Goal: Information Seeking & Learning: Learn about a topic

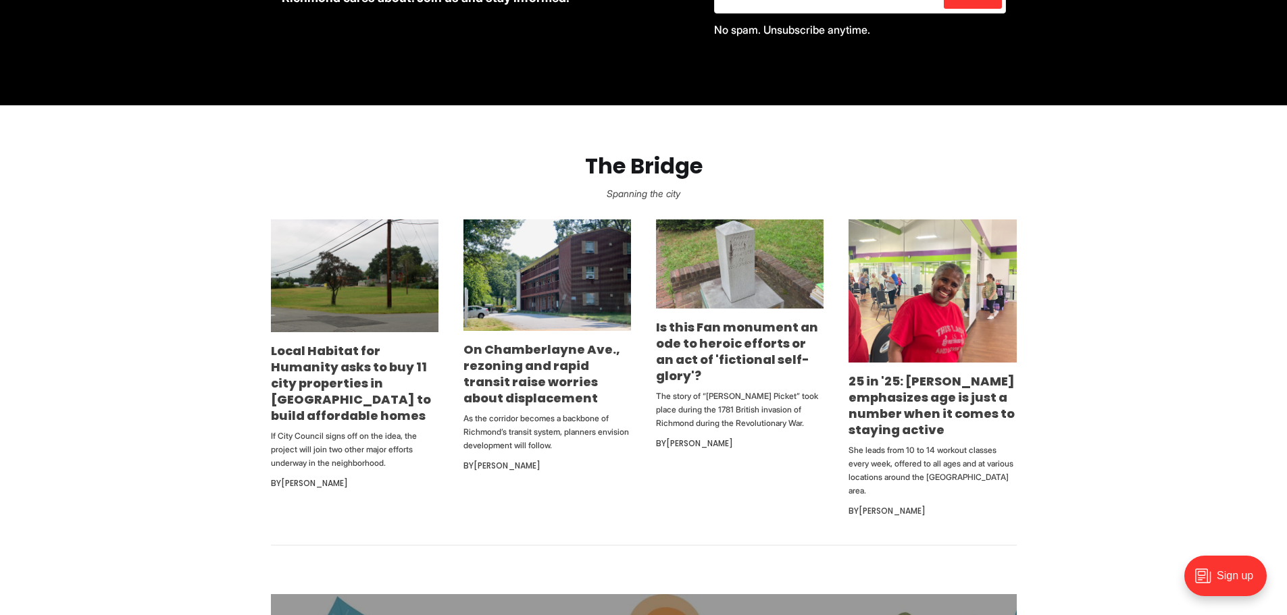
scroll to position [743, 0]
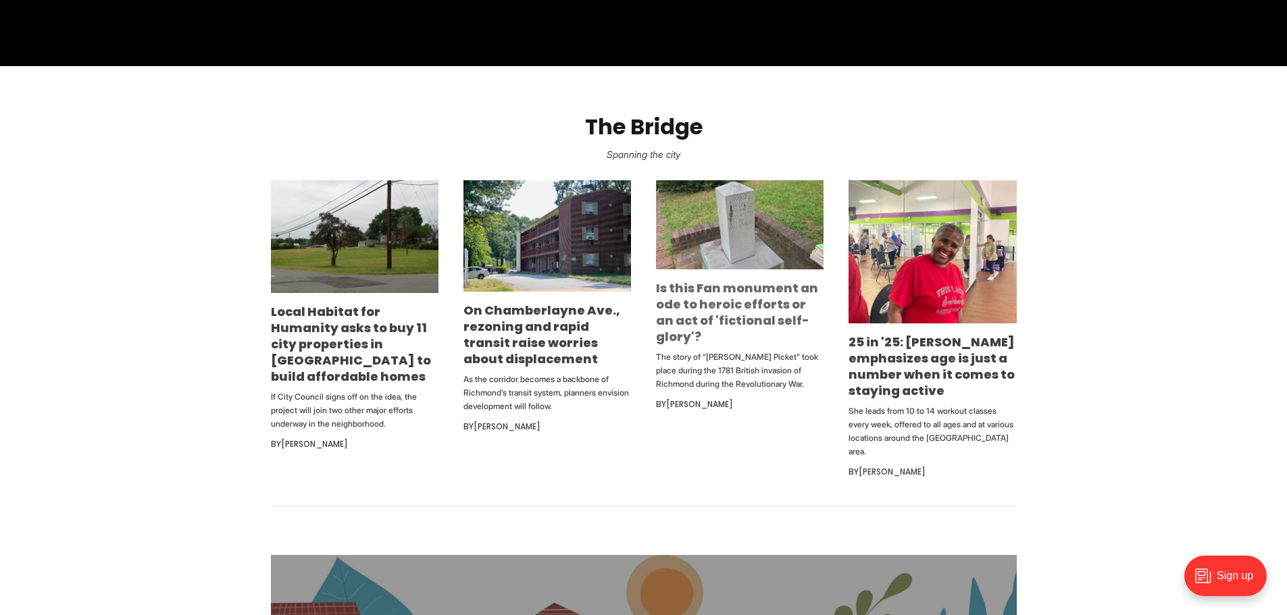
click at [724, 313] on link "Is this Fan monument an ode to heroic efforts or an act of 'fictional self-glor…" at bounding box center [737, 313] width 162 height 66
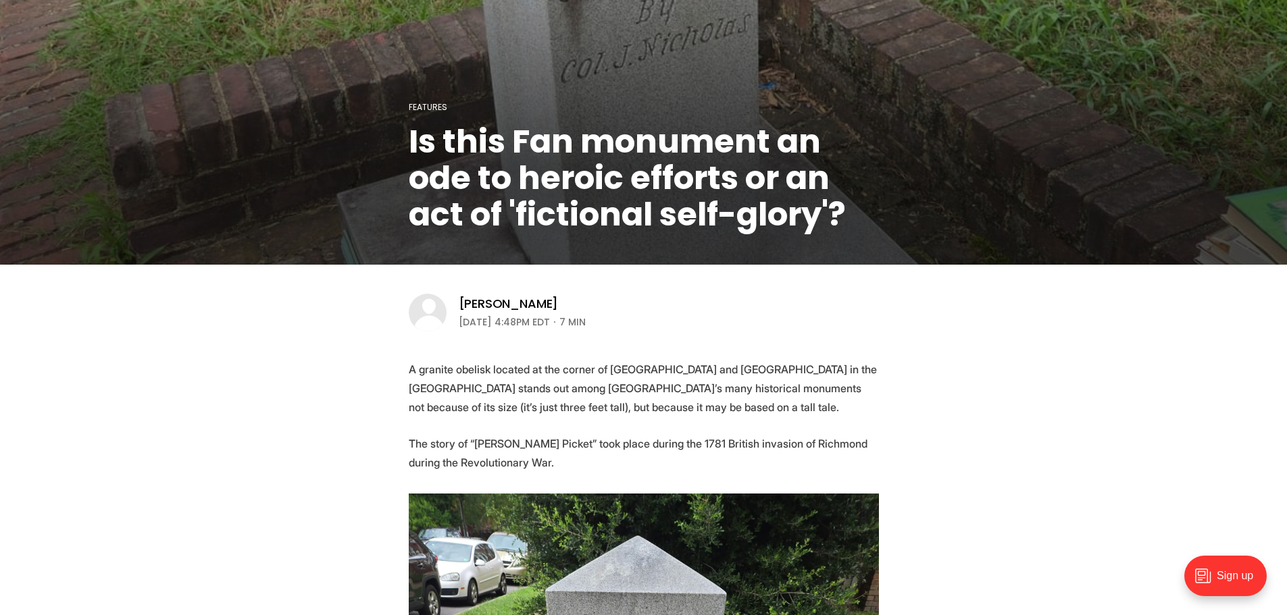
scroll to position [270, 0]
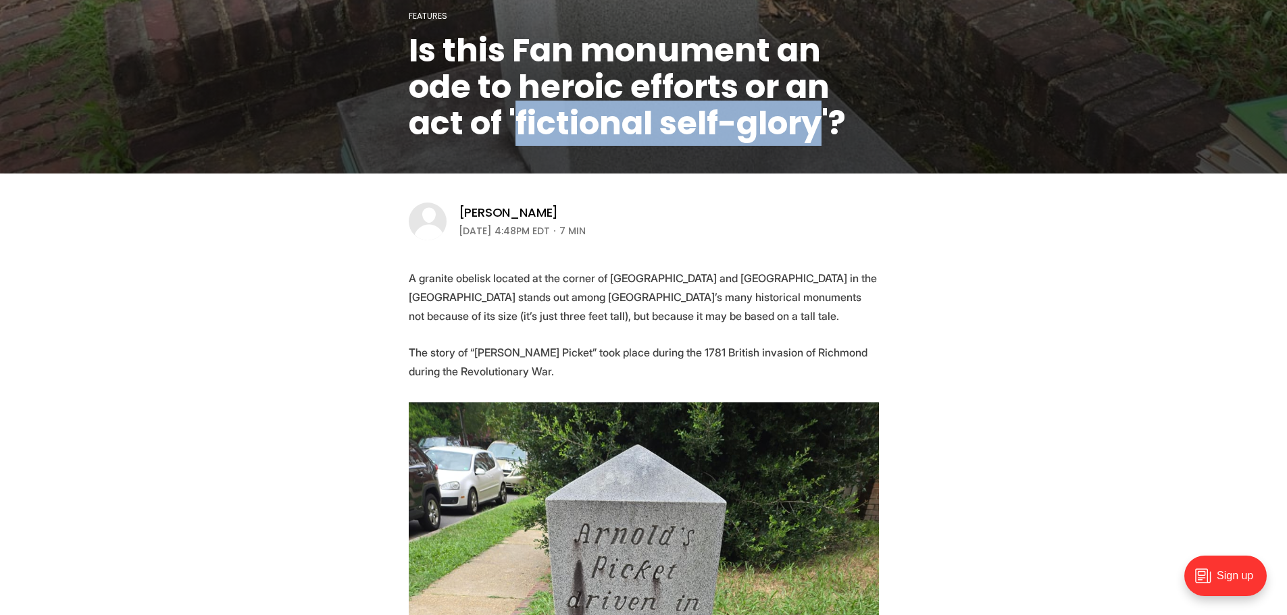
drag, startPoint x: 516, startPoint y: 122, endPoint x: 829, endPoint y: 138, distance: 313.2
click at [829, 138] on h1 "Is this Fan monument an ode to heroic efforts or an act of 'fictional self-glor…" at bounding box center [644, 86] width 470 height 109
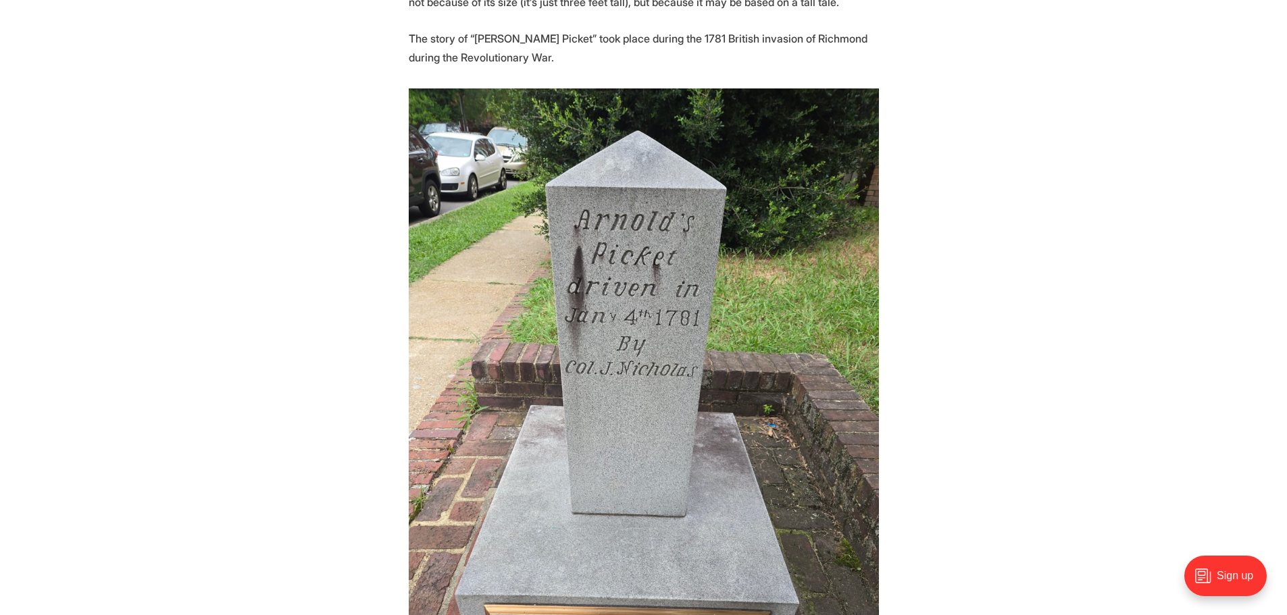
scroll to position [608, 0]
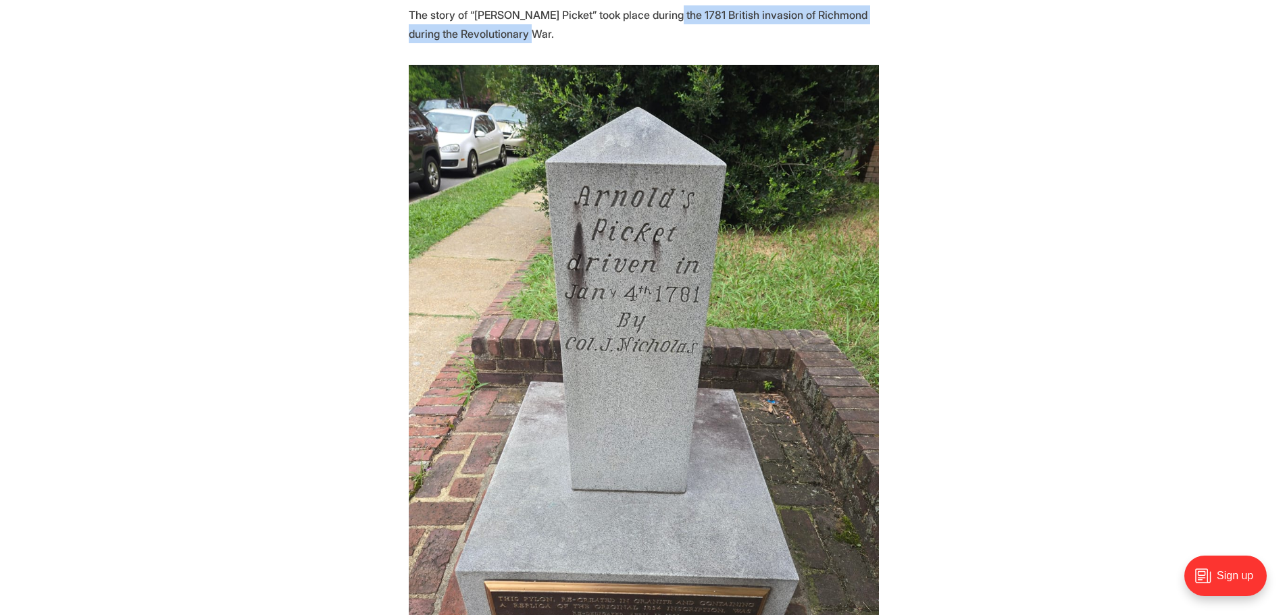
drag, startPoint x: 654, startPoint y: 15, endPoint x: 709, endPoint y: 45, distance: 63.2
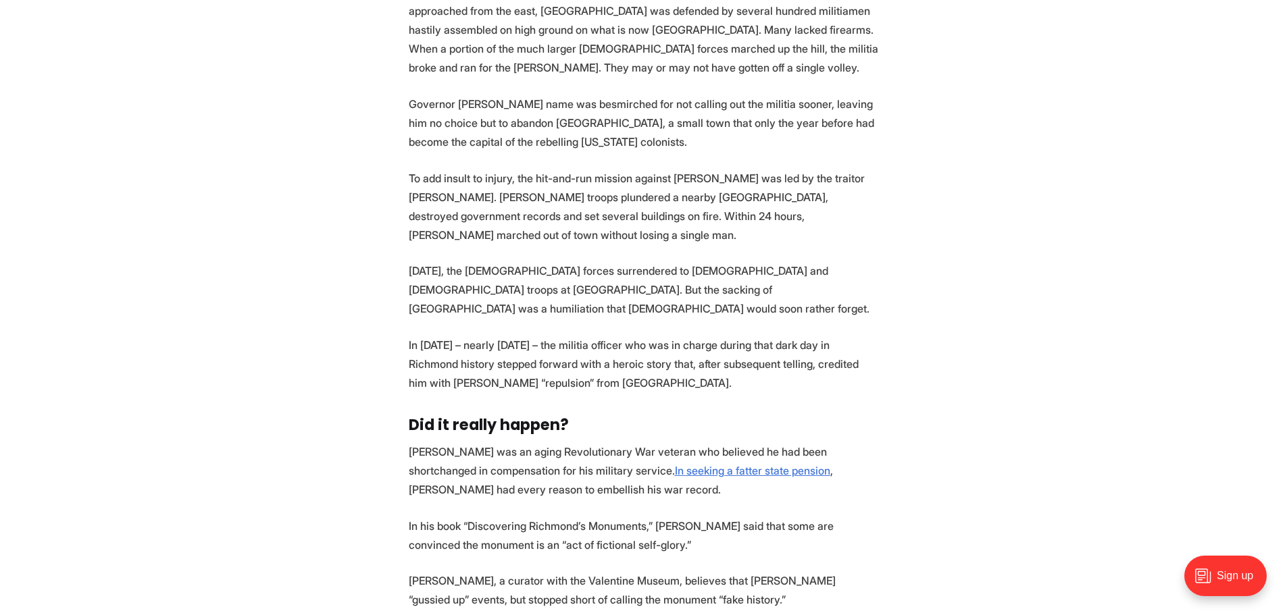
scroll to position [1283, 0]
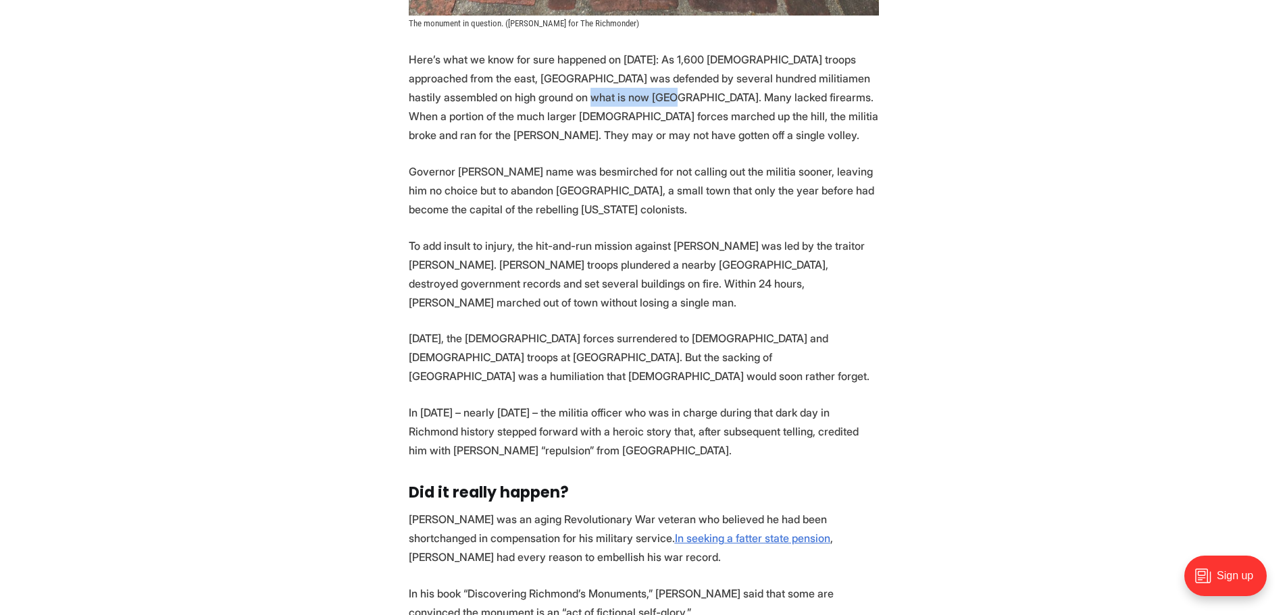
drag, startPoint x: 517, startPoint y: 100, endPoint x: 604, endPoint y: 100, distance: 86.5
click at [604, 100] on p "Here’s what we know for sure happened on January 5, 1781: As 1,600 British troo…" at bounding box center [644, 97] width 470 height 95
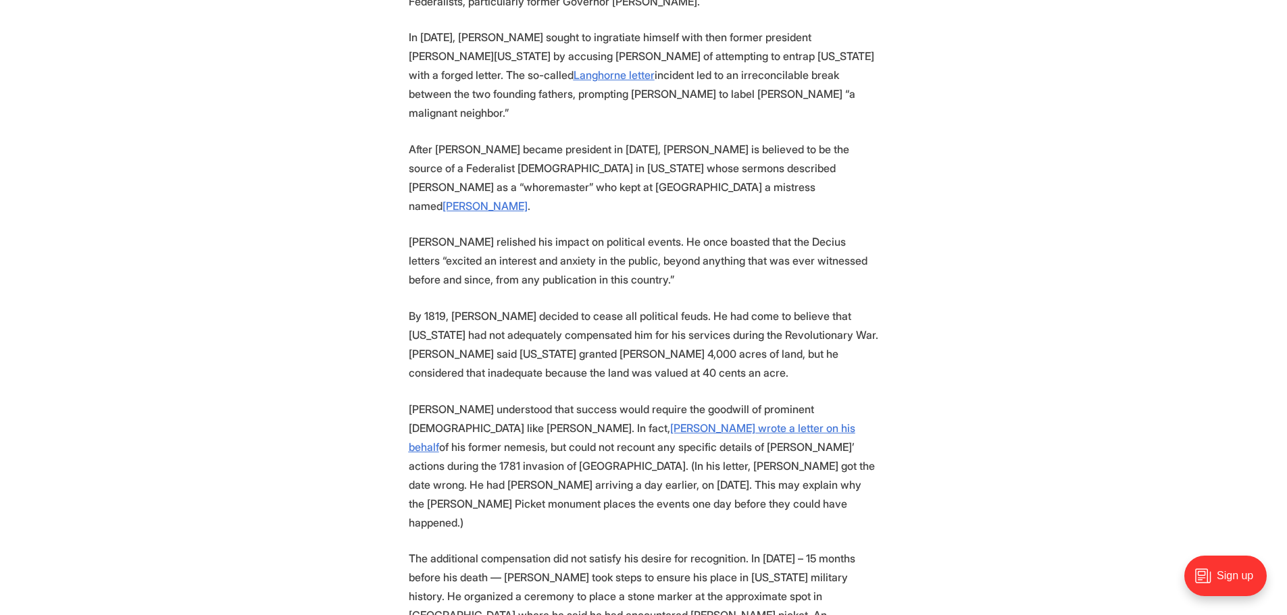
scroll to position [3229, 0]
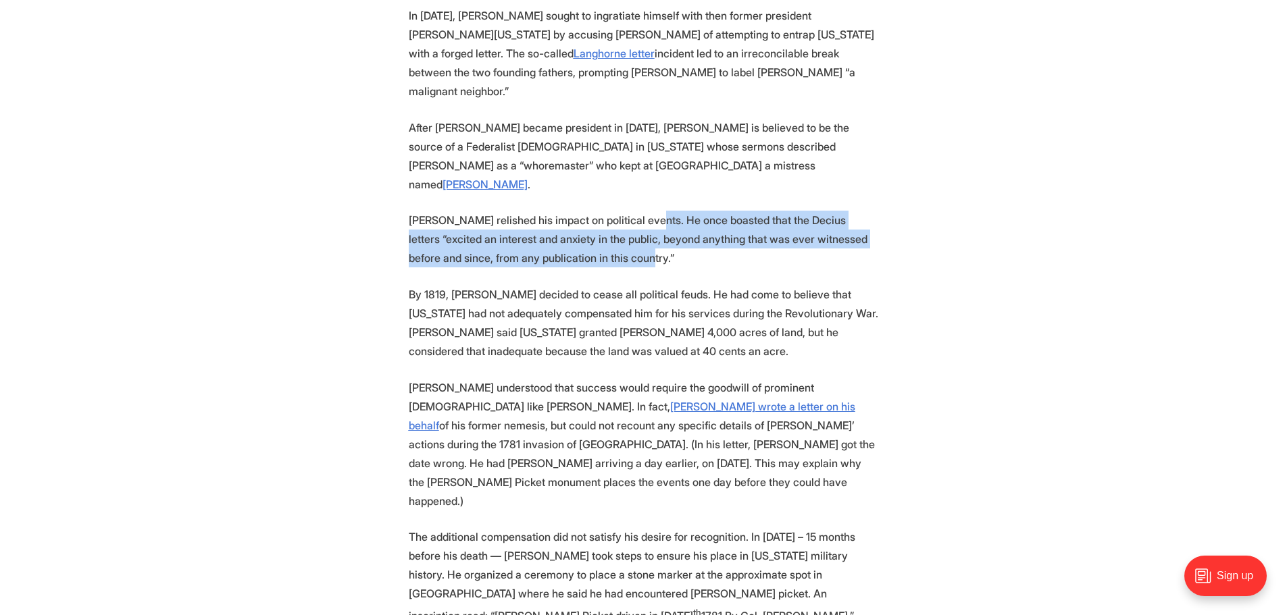
drag, startPoint x: 638, startPoint y: 74, endPoint x: 642, endPoint y: 110, distance: 36.1
click at [642, 211] on p "Nicholas relished his impact on political events. He once boasted that the Deci…" at bounding box center [644, 239] width 470 height 57
click at [649, 211] on p "Nicholas relished his impact on political events. He once boasted that the Deci…" at bounding box center [644, 239] width 470 height 57
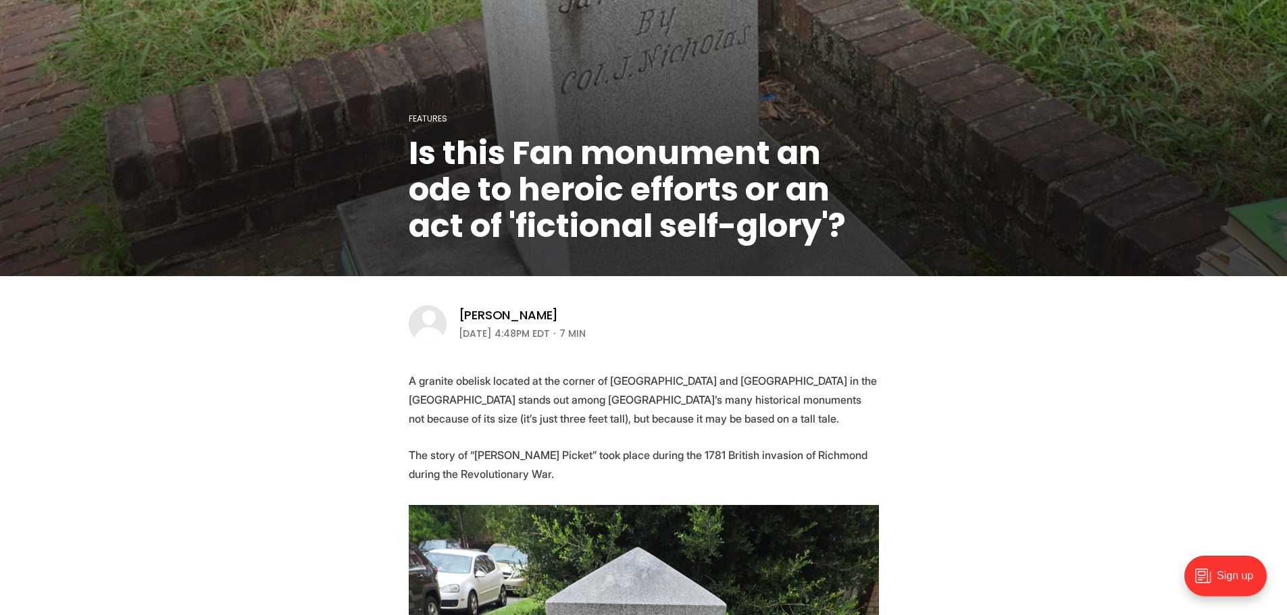
scroll to position [0, 0]
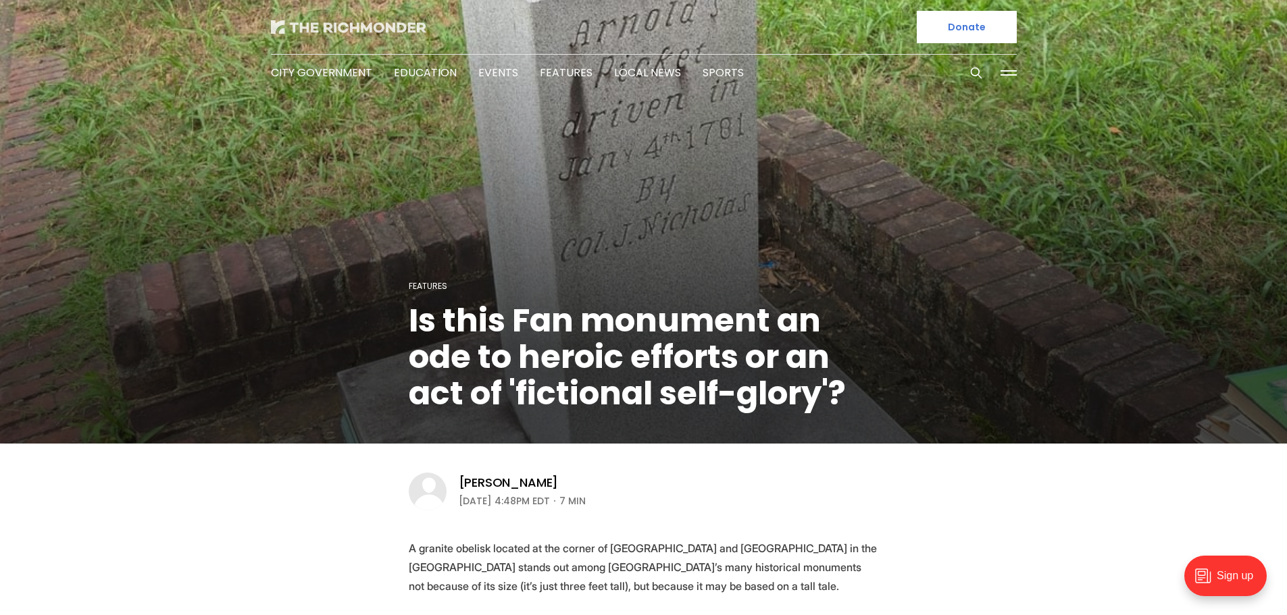
click at [312, 24] on img at bounding box center [348, 27] width 155 height 14
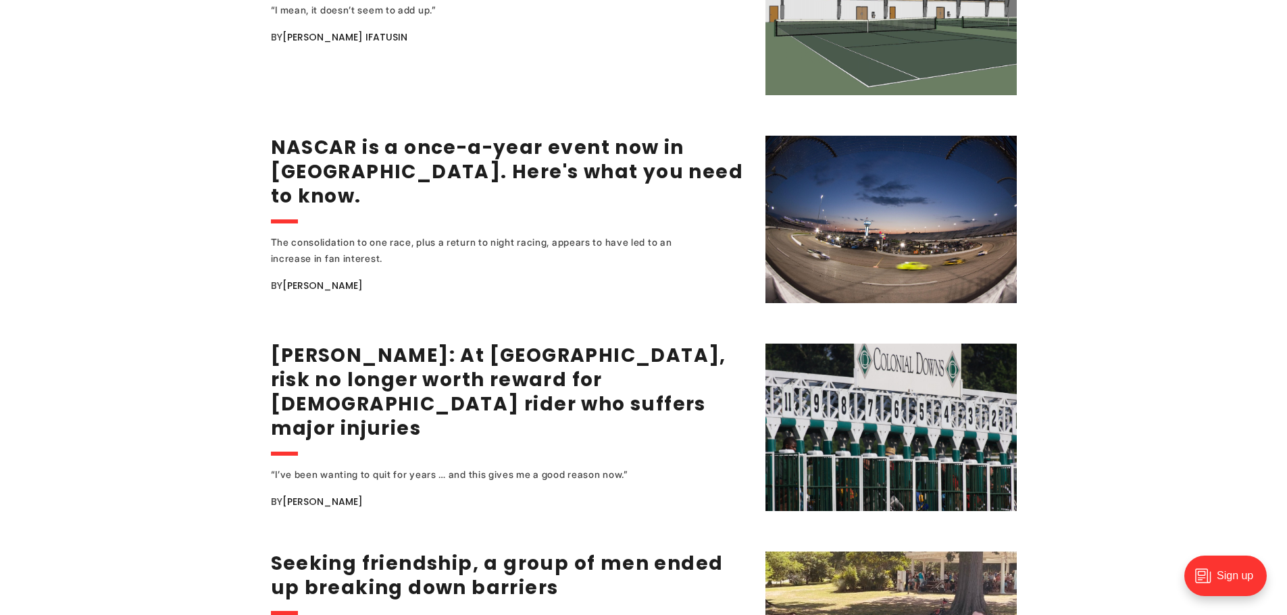
scroll to position [2162, 0]
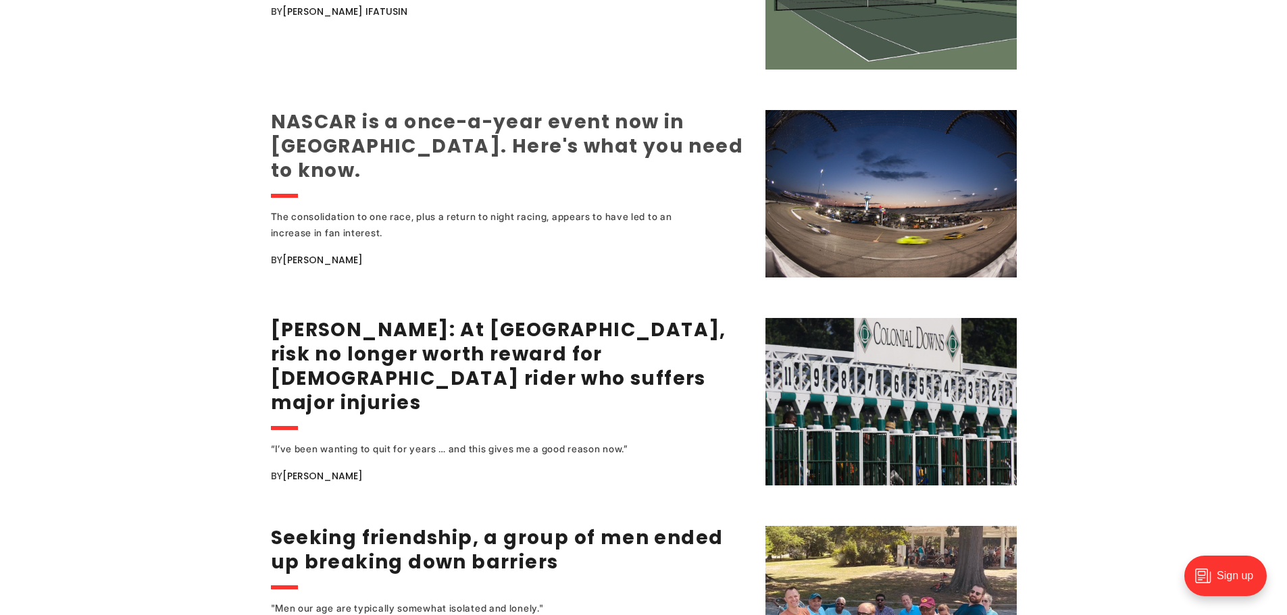
click at [326, 130] on link "NASCAR is a once-a-year event now in Richmond. Here's what you need to know." at bounding box center [507, 146] width 473 height 75
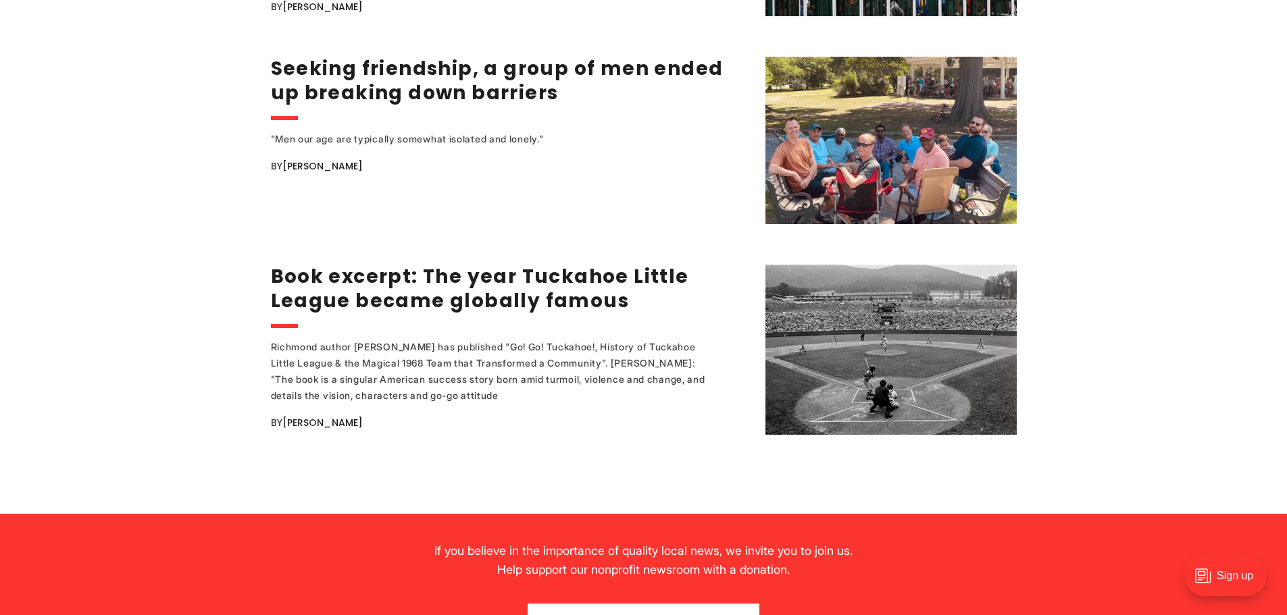
scroll to position [2635, 0]
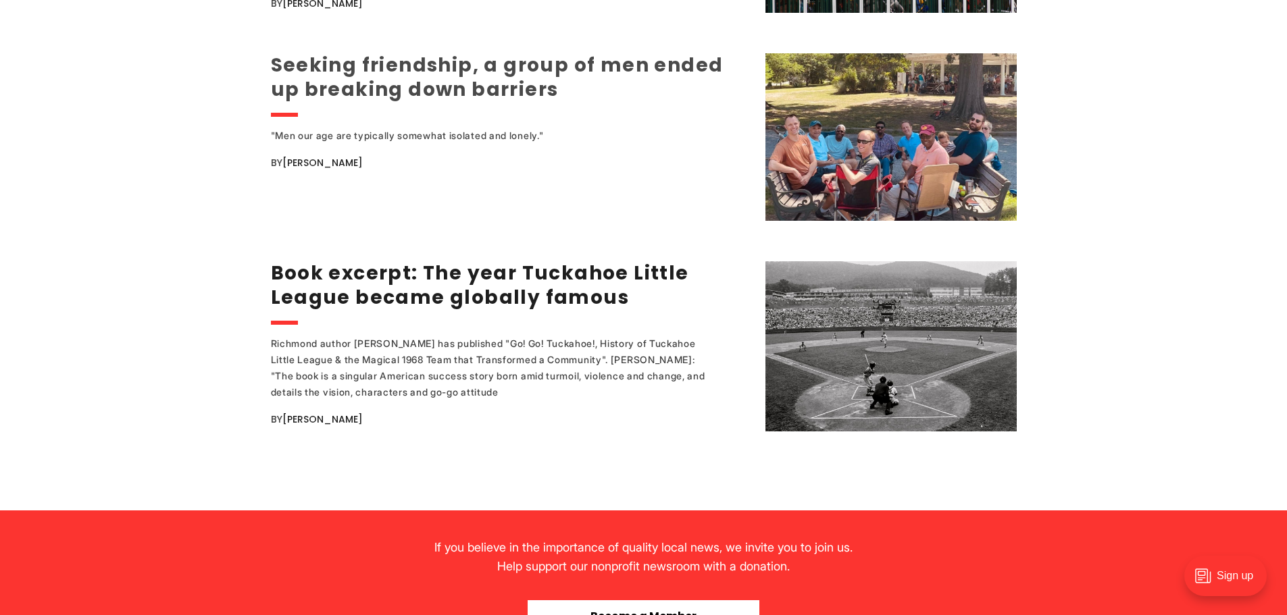
click at [340, 78] on link "Seeking friendship, a group of men ended up breaking down barriers" at bounding box center [497, 77] width 453 height 51
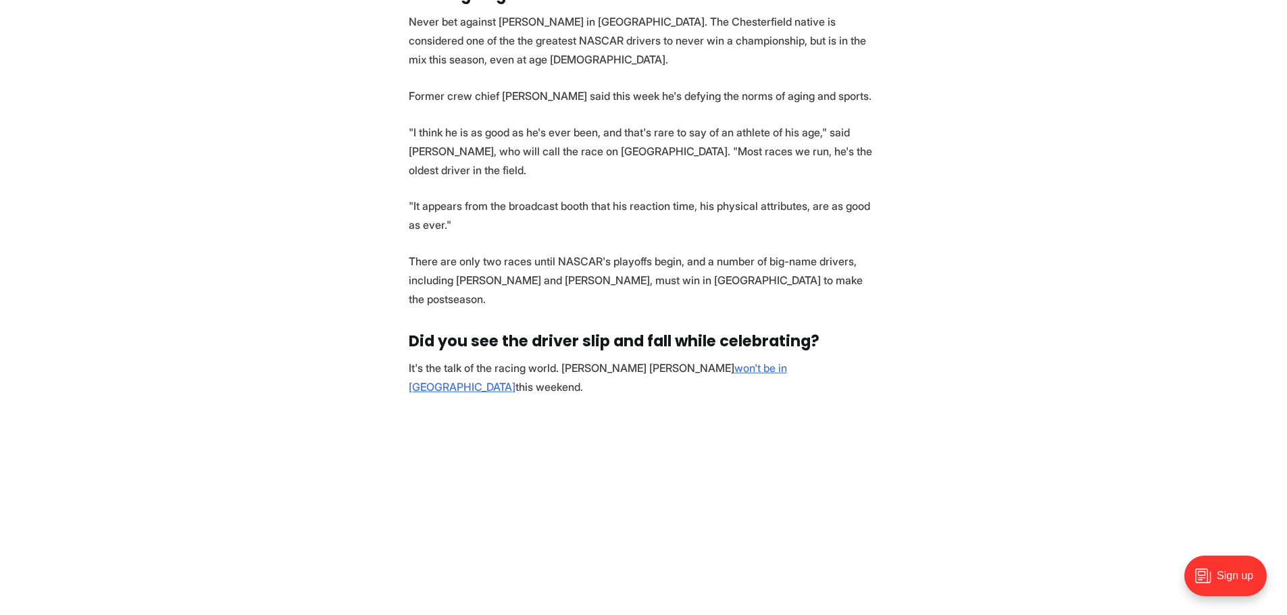
scroll to position [1351, 0]
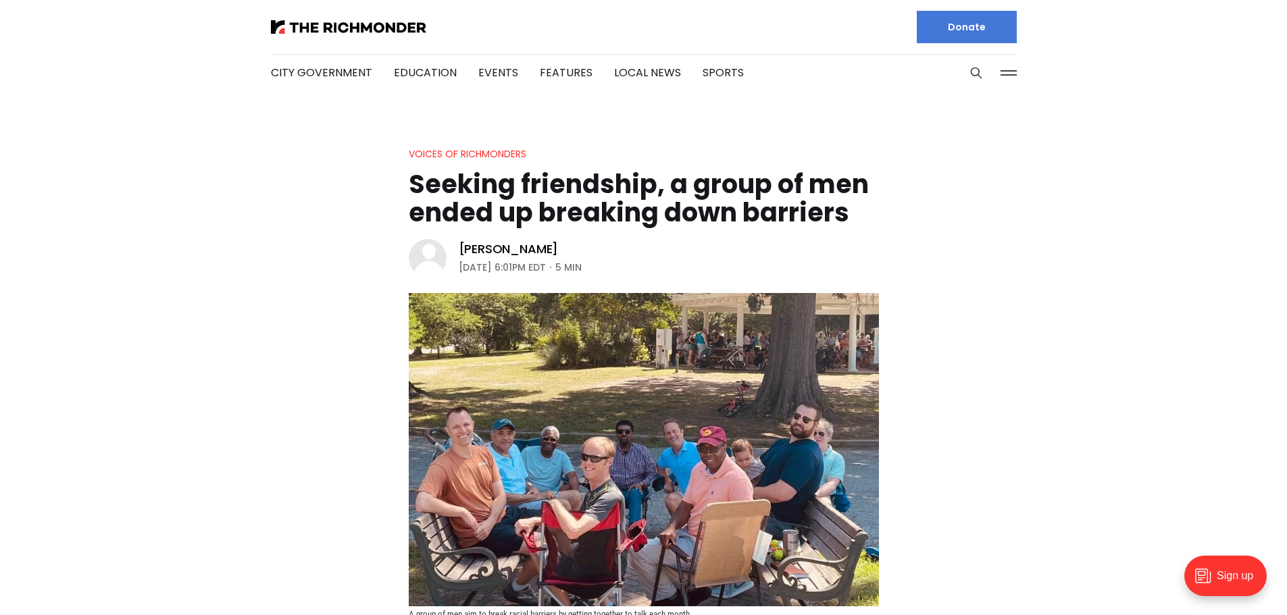
click at [397, 49] on li "Education" at bounding box center [425, 72] width 63 height 73
click at [400, 45] on li "Education" at bounding box center [425, 72] width 63 height 73
click at [407, 27] on img at bounding box center [348, 27] width 155 height 14
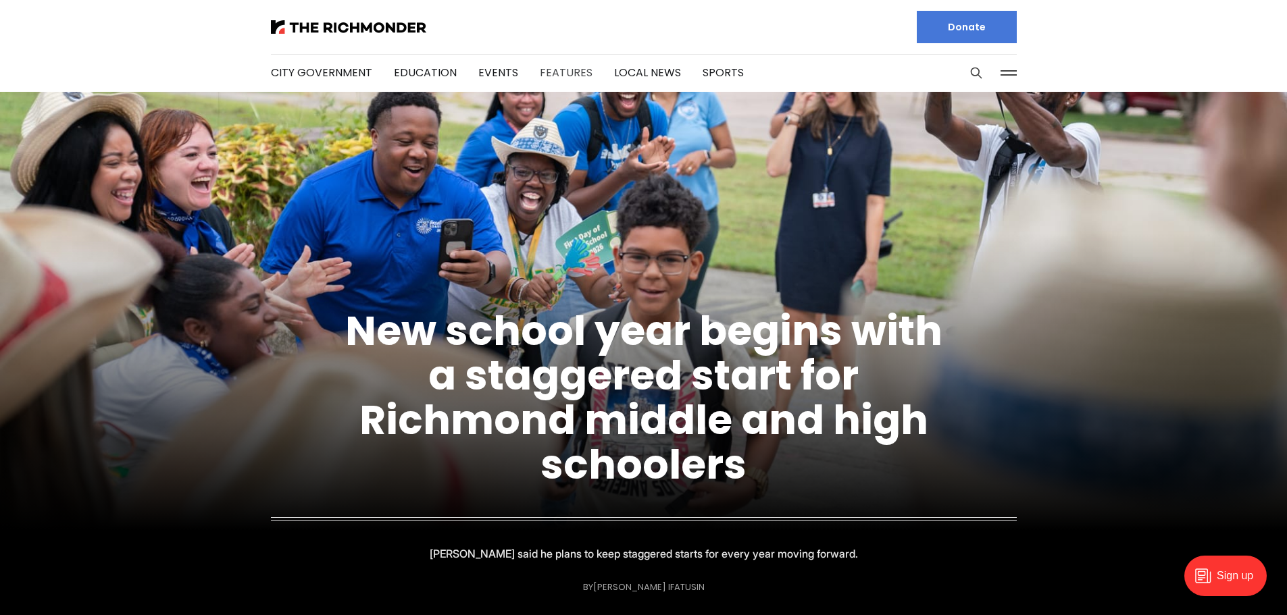
click at [568, 72] on link "Features" at bounding box center [566, 73] width 53 height 16
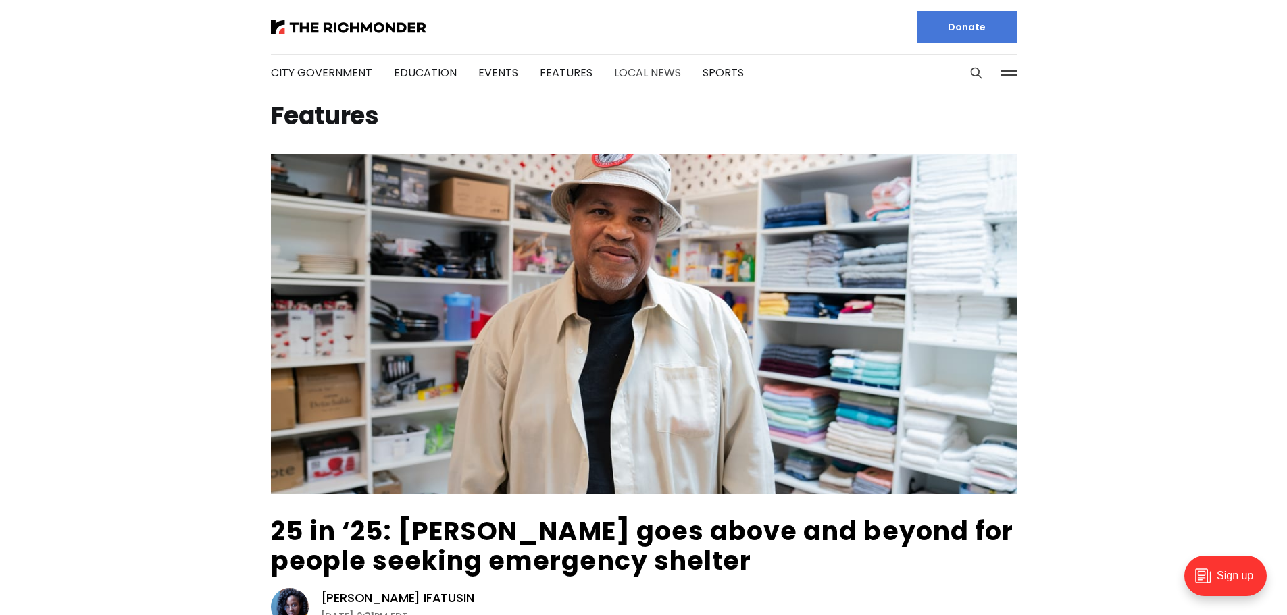
click at [651, 76] on link "Local News" at bounding box center [647, 73] width 67 height 16
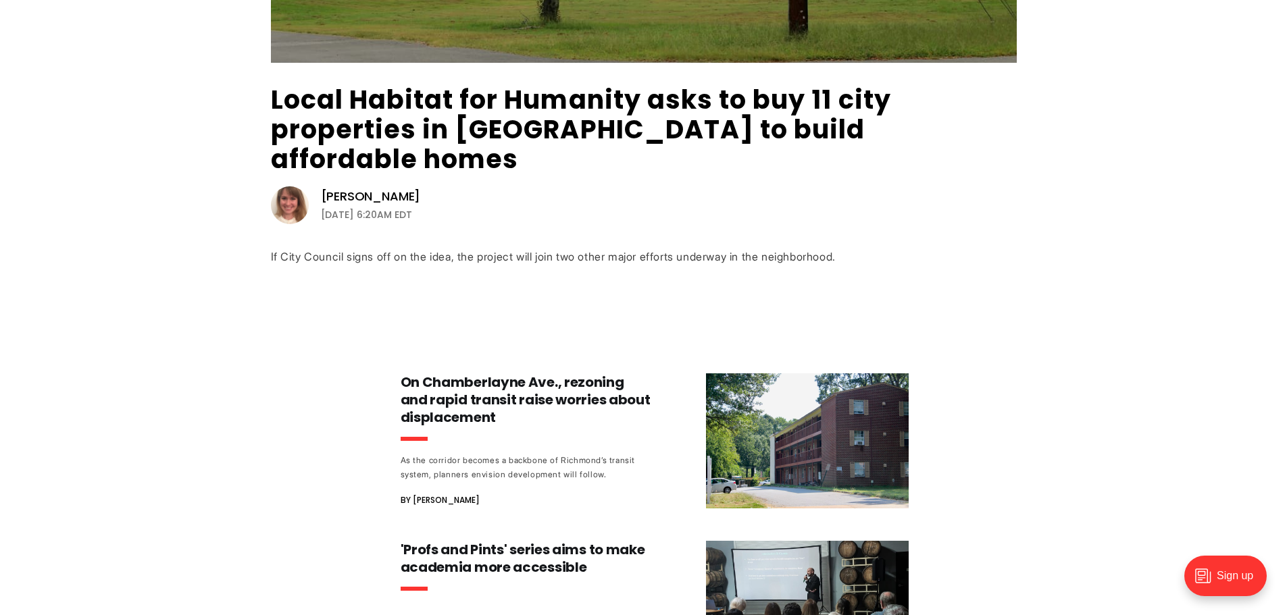
scroll to position [405, 0]
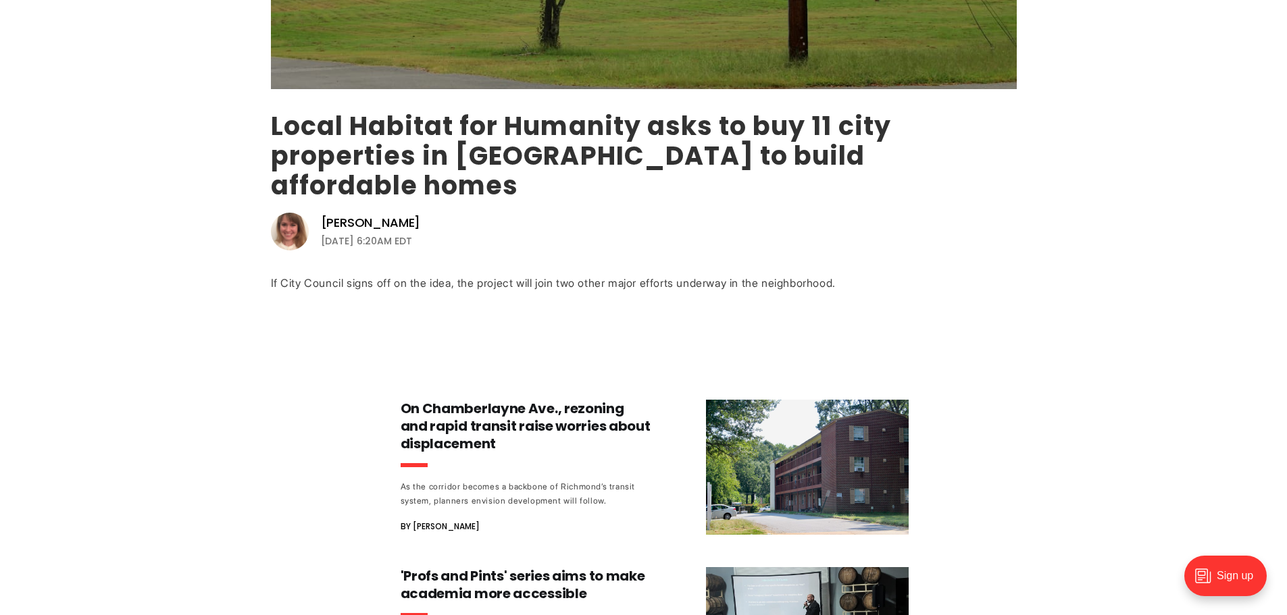
click at [449, 159] on link "Local Habitat for Humanity asks to buy 11 city properties in [GEOGRAPHIC_DATA] …" at bounding box center [581, 155] width 620 height 95
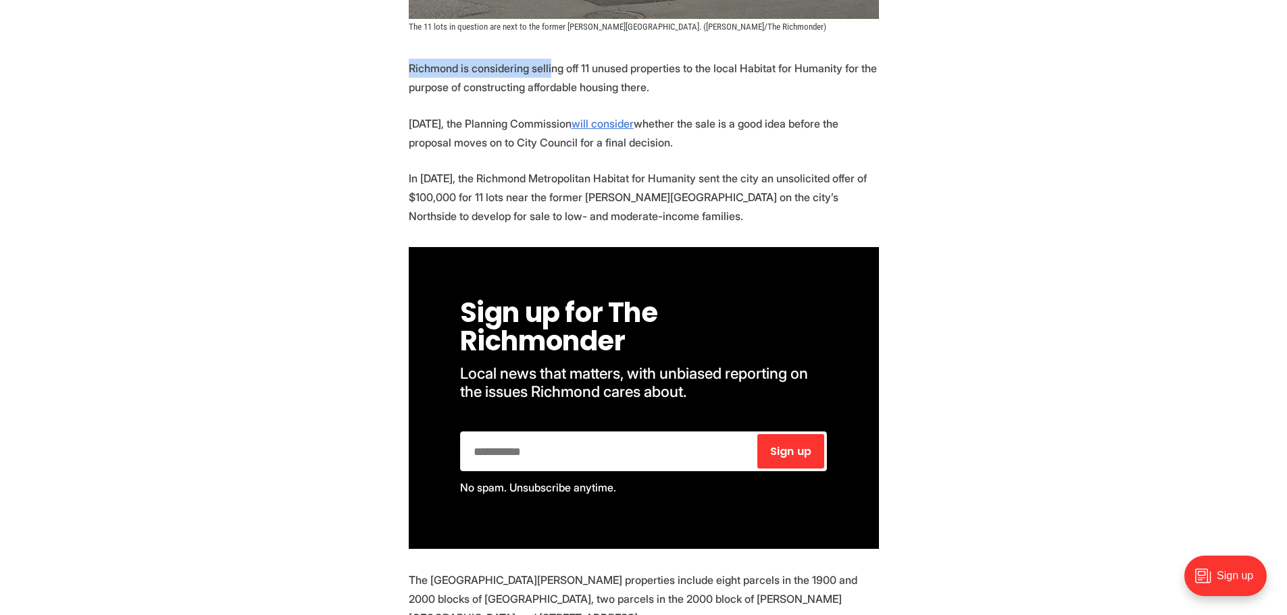
scroll to position [621, 0]
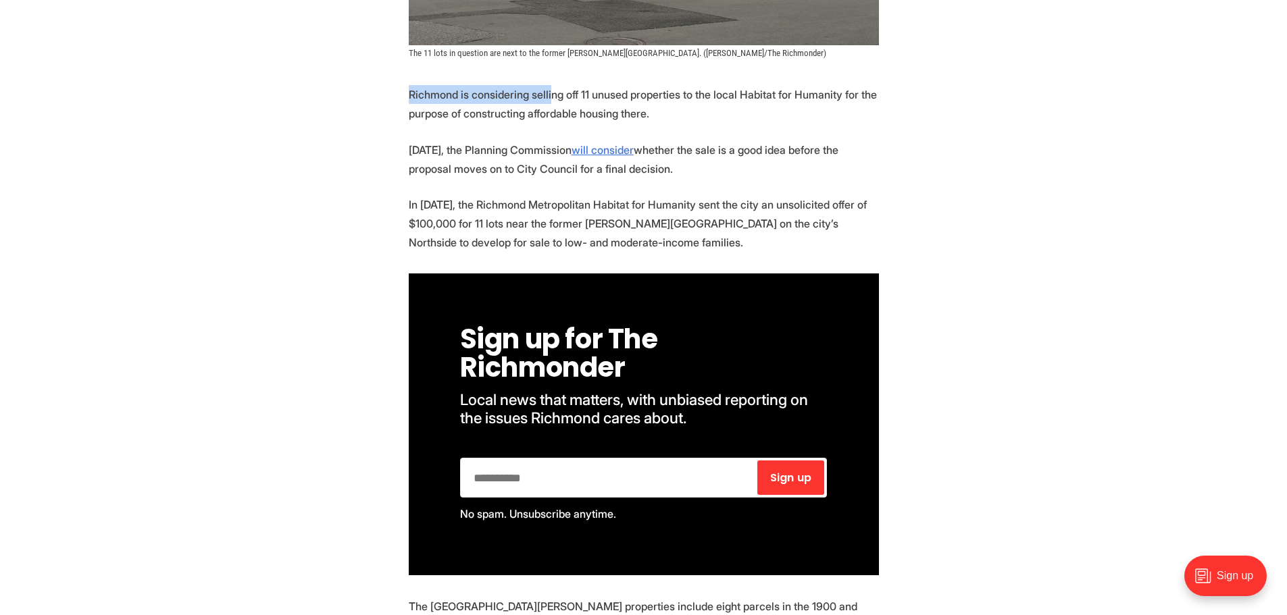
drag, startPoint x: 409, startPoint y: 12, endPoint x: 688, endPoint y: 76, distance: 286.3
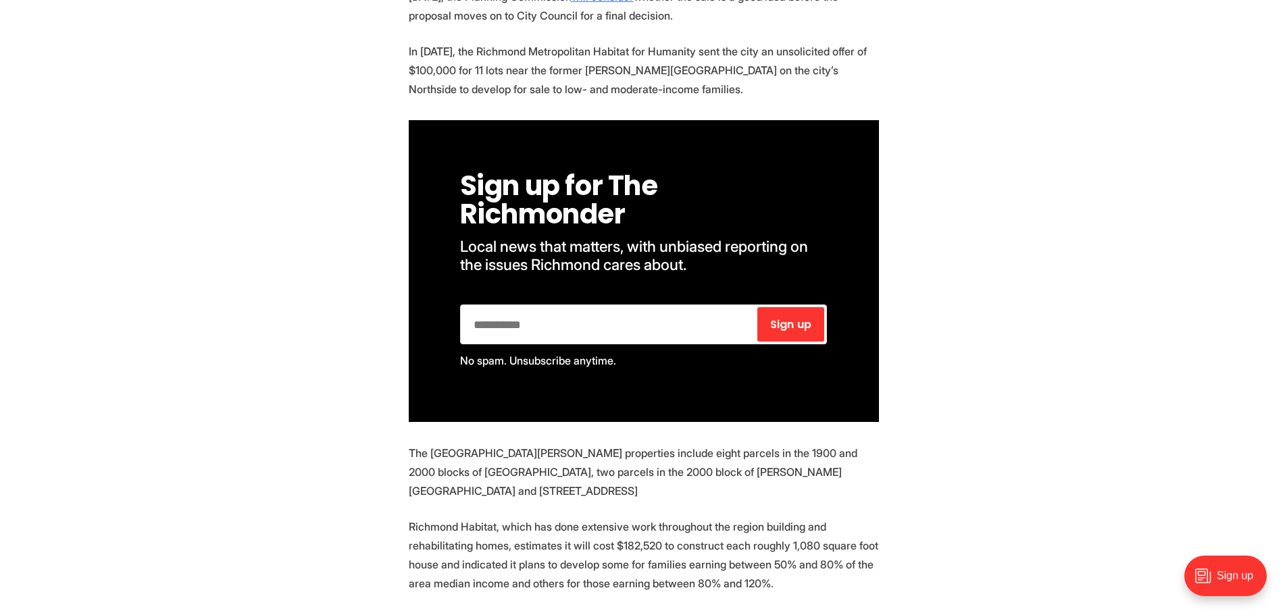
scroll to position [783, 0]
